Goal: Task Accomplishment & Management: Use online tool/utility

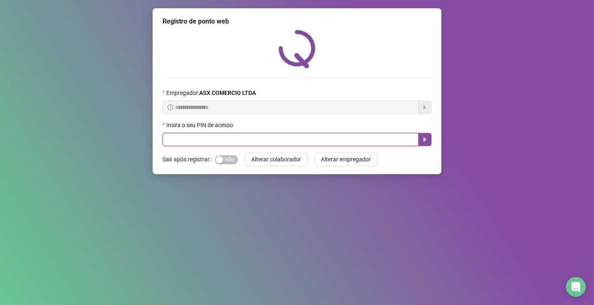
click at [237, 140] on input "text" at bounding box center [290, 139] width 256 height 13
type input "*****"
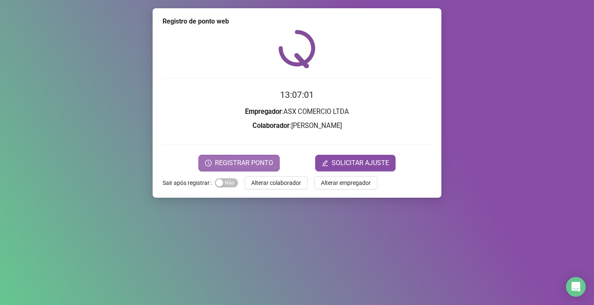
click at [240, 156] on button "REGISTRAR PONTO" at bounding box center [238, 163] width 81 height 16
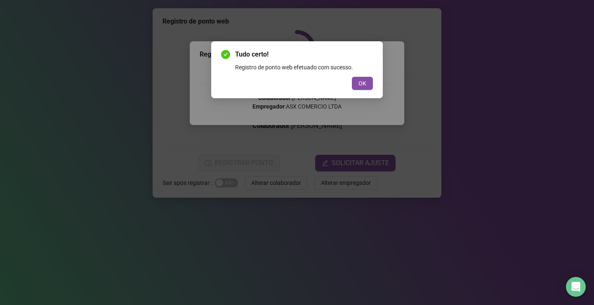
click at [358, 90] on div "Tudo certo! Registro de ponto web efetuado com sucesso. OK" at bounding box center [297, 69] width 172 height 57
click at [358, 86] on span "OK" at bounding box center [362, 83] width 8 height 9
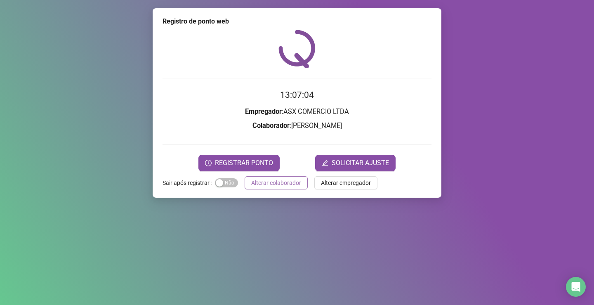
click at [280, 190] on div "Registro de ponto web 13:07:04 Empregador : ASX COMERCIO LTDA Colaborador : [PE…" at bounding box center [297, 102] width 289 height 189
click at [279, 186] on span "Alterar colaborador" at bounding box center [276, 182] width 50 height 9
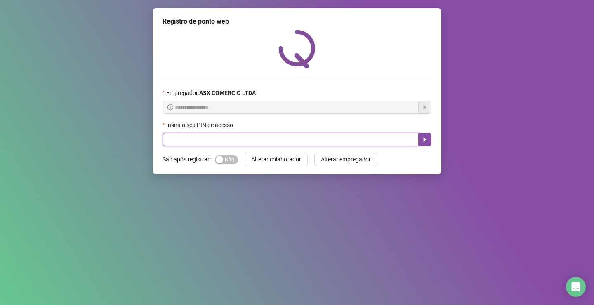
click at [309, 135] on input "text" at bounding box center [290, 139] width 256 height 13
type input "*****"
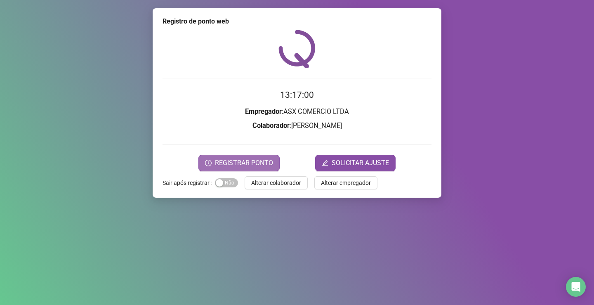
click at [259, 160] on span "REGISTRAR PONTO" at bounding box center [244, 163] width 58 height 10
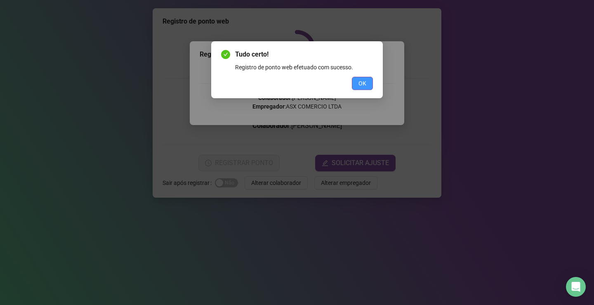
click at [362, 81] on span "OK" at bounding box center [362, 83] width 8 height 9
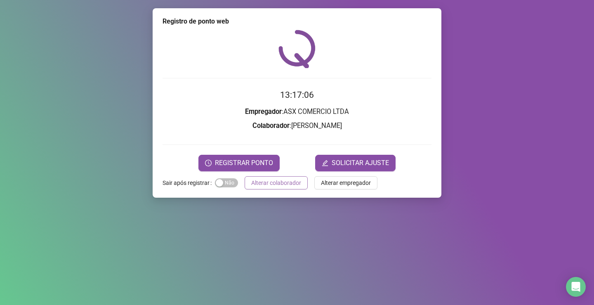
click at [275, 183] on span "Alterar colaborador" at bounding box center [276, 182] width 50 height 9
